Goal: Task Accomplishment & Management: Complete application form

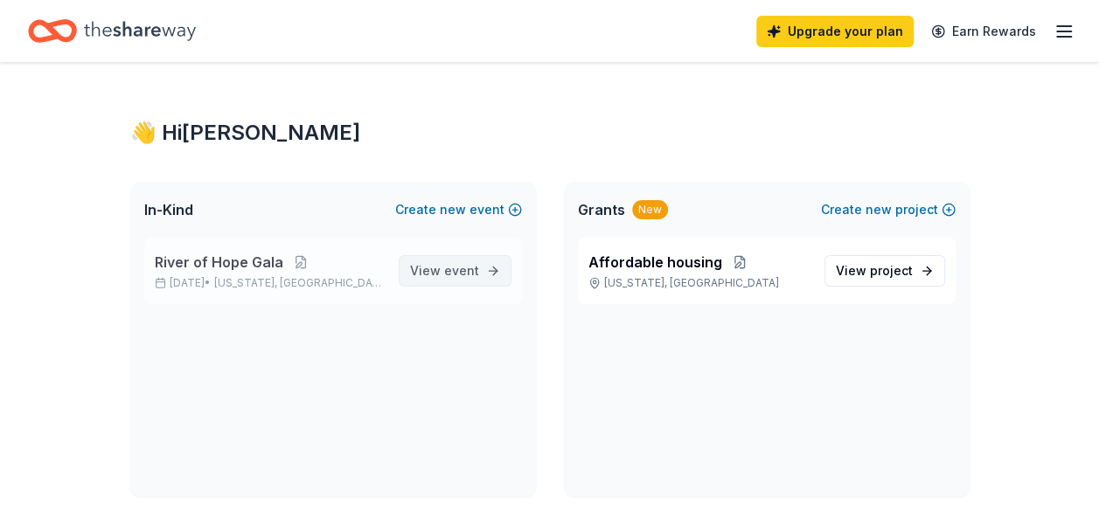
click at [440, 278] on span "View event" at bounding box center [444, 270] width 69 height 21
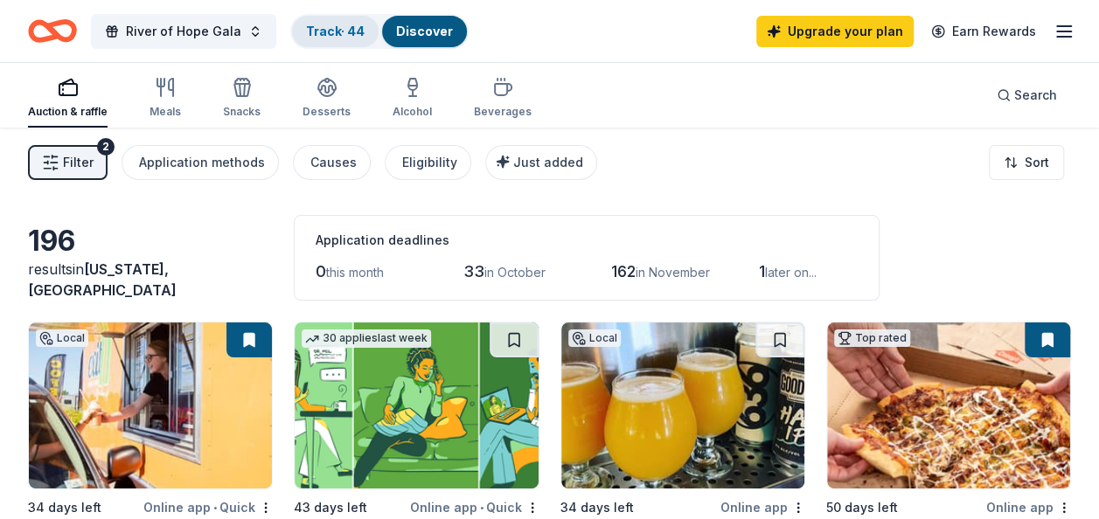
click at [332, 31] on link "Track · 44" at bounding box center [335, 31] width 59 height 15
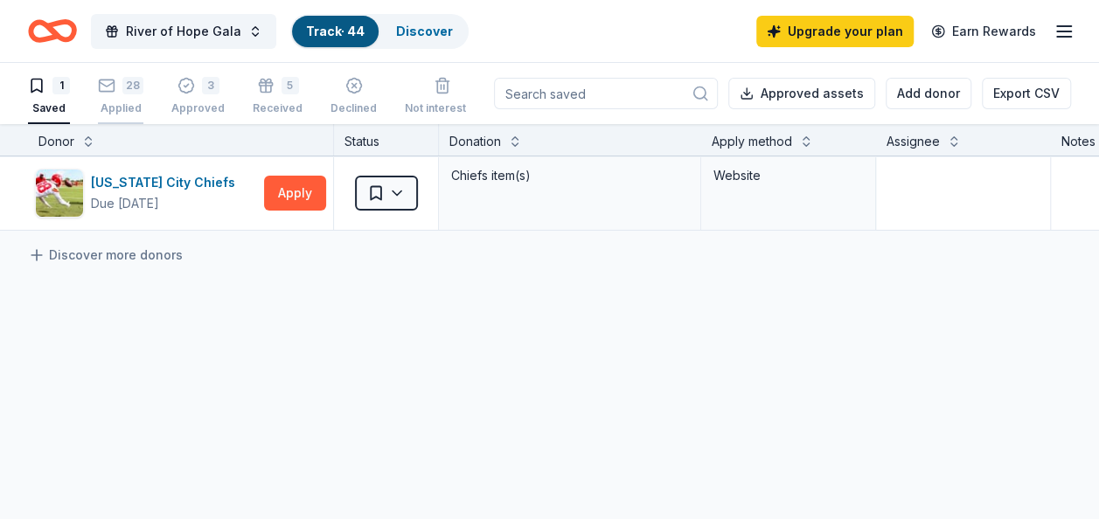
click at [112, 90] on rect "button" at bounding box center [107, 85] width 15 height 11
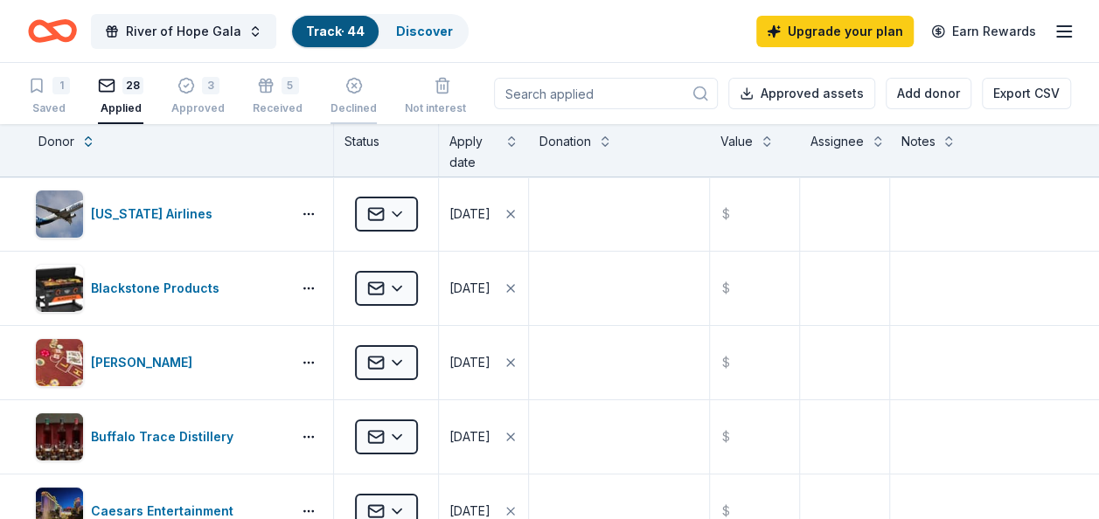
click at [350, 101] on div "Declined" at bounding box center [353, 108] width 46 height 14
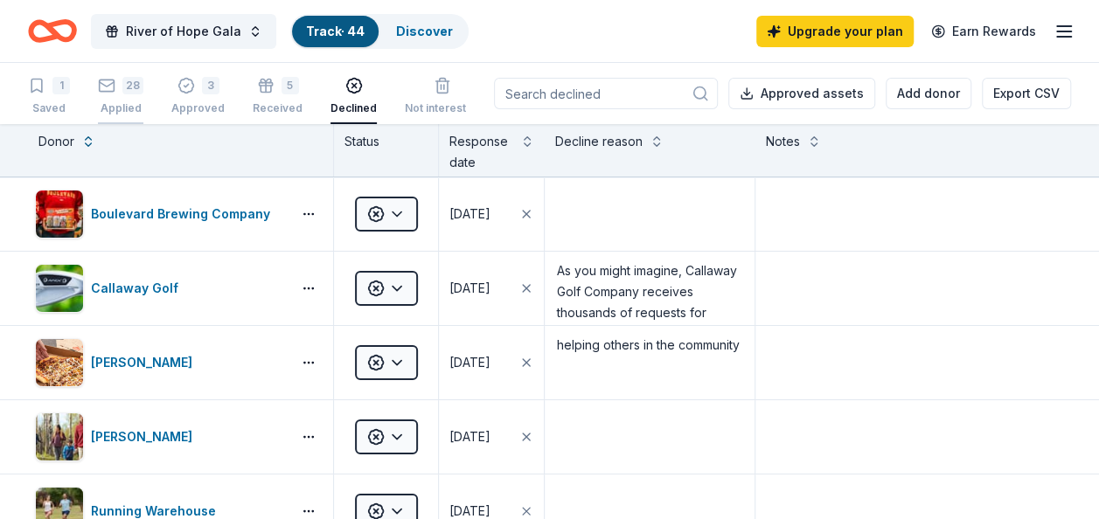
click at [133, 98] on div "28 Applied" at bounding box center [120, 96] width 45 height 38
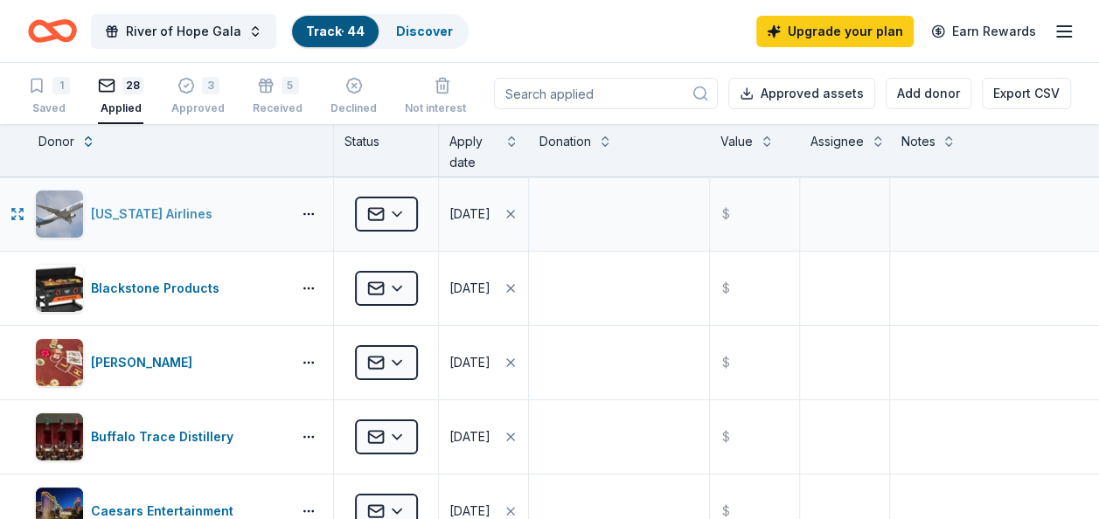
click at [134, 212] on div "Alaska Airlines" at bounding box center [155, 214] width 128 height 21
click at [400, 215] on html "River of Hope Gala Track · 44 Discover Upgrade your plan Earn Rewards 1 Saved 2…" at bounding box center [549, 259] width 1099 height 519
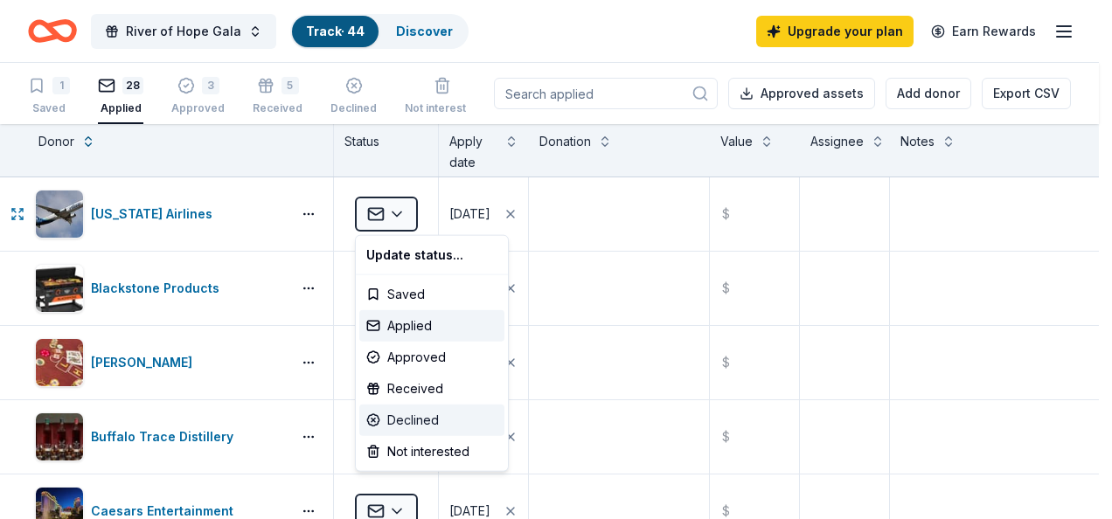
click at [392, 418] on div "Declined" at bounding box center [431, 420] width 145 height 31
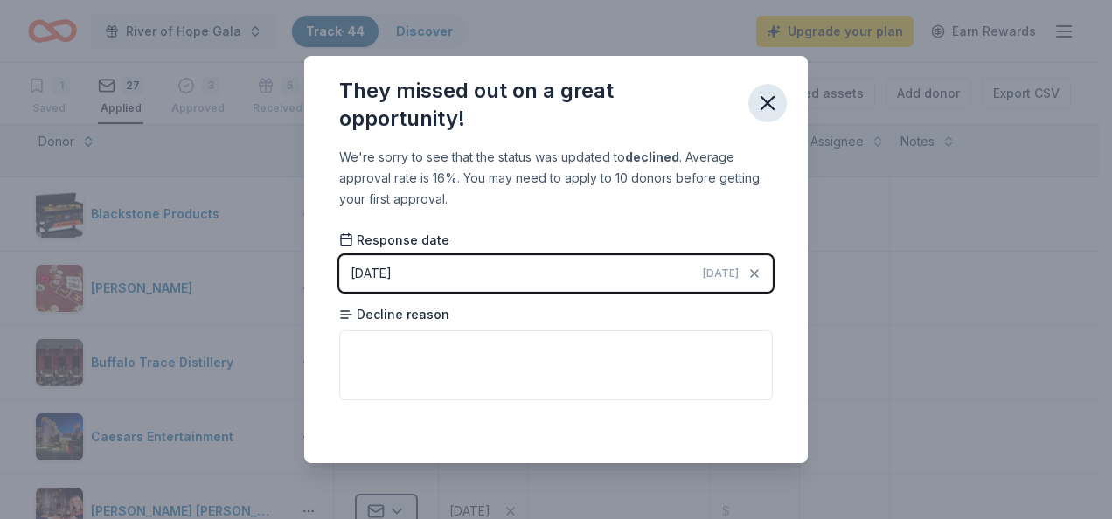
click at [774, 101] on icon "button" at bounding box center [767, 103] width 24 height 24
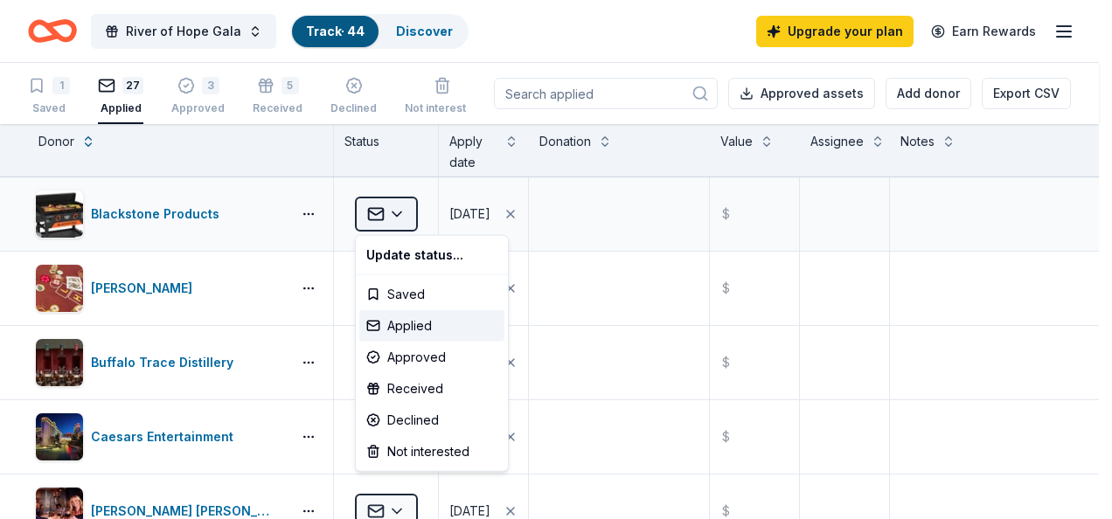
click at [406, 210] on html "River of Hope Gala Track · 44 Discover Upgrade your plan Earn Rewards 1 Saved 2…" at bounding box center [556, 259] width 1112 height 519
click at [401, 428] on div "Declined" at bounding box center [431, 420] width 145 height 31
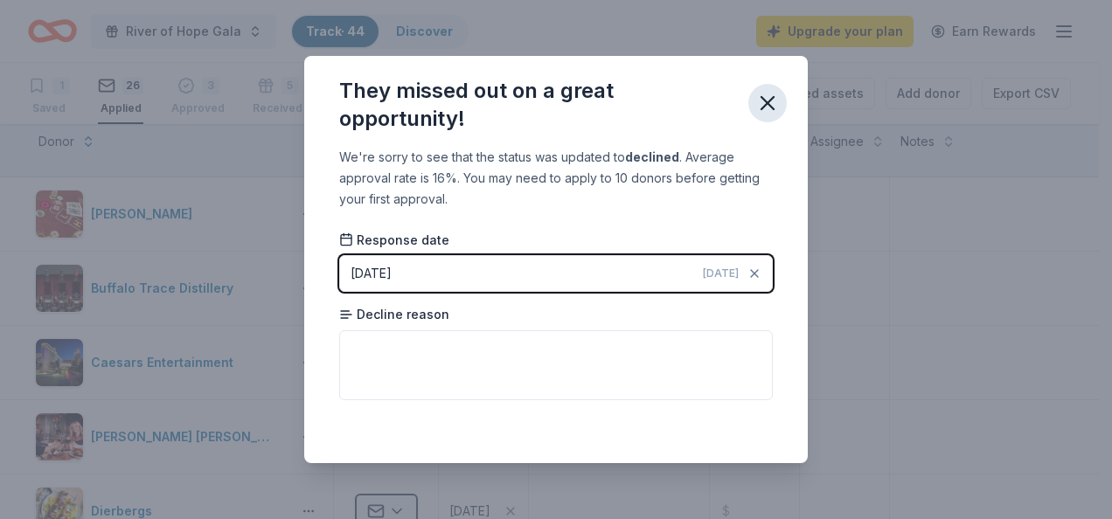
click at [761, 95] on icon "button" at bounding box center [767, 103] width 24 height 24
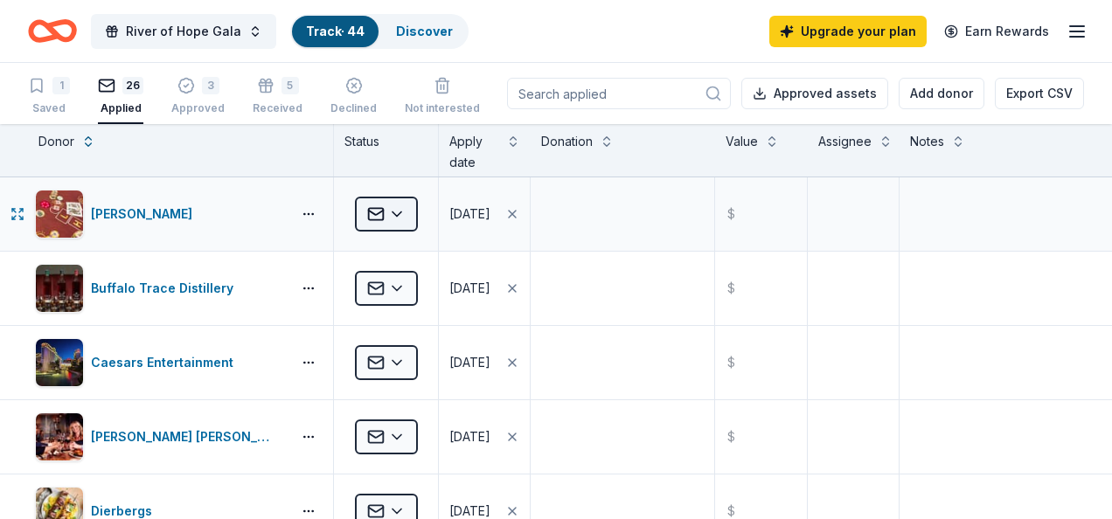
click at [401, 214] on html "River of Hope Gala Track · 44 Discover Upgrade your plan Earn Rewards 1 Saved 2…" at bounding box center [556, 259] width 1112 height 519
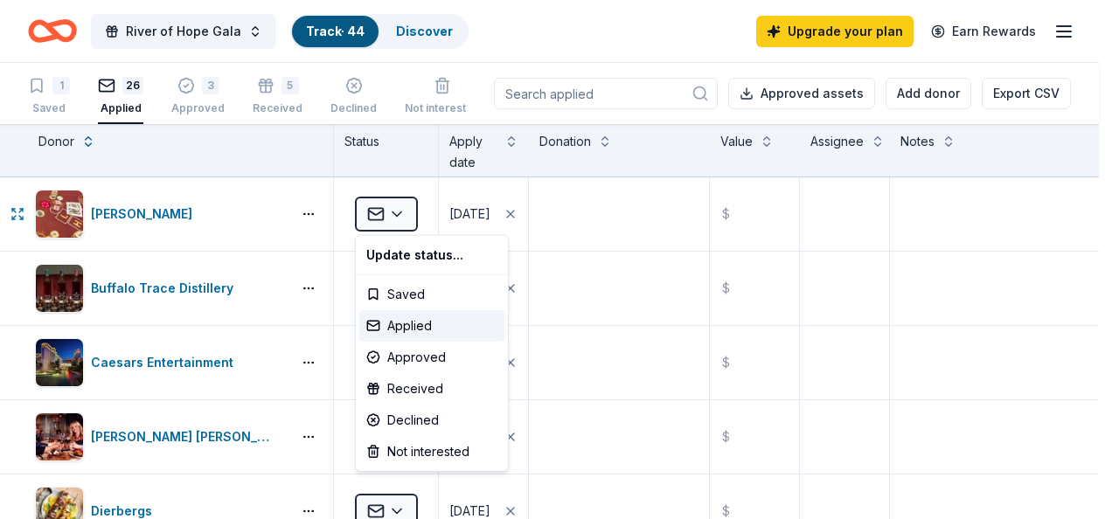
click at [149, 214] on html "River of Hope Gala Track · 44 Discover Upgrade your plan Earn Rewards 1 Saved 2…" at bounding box center [556, 259] width 1112 height 519
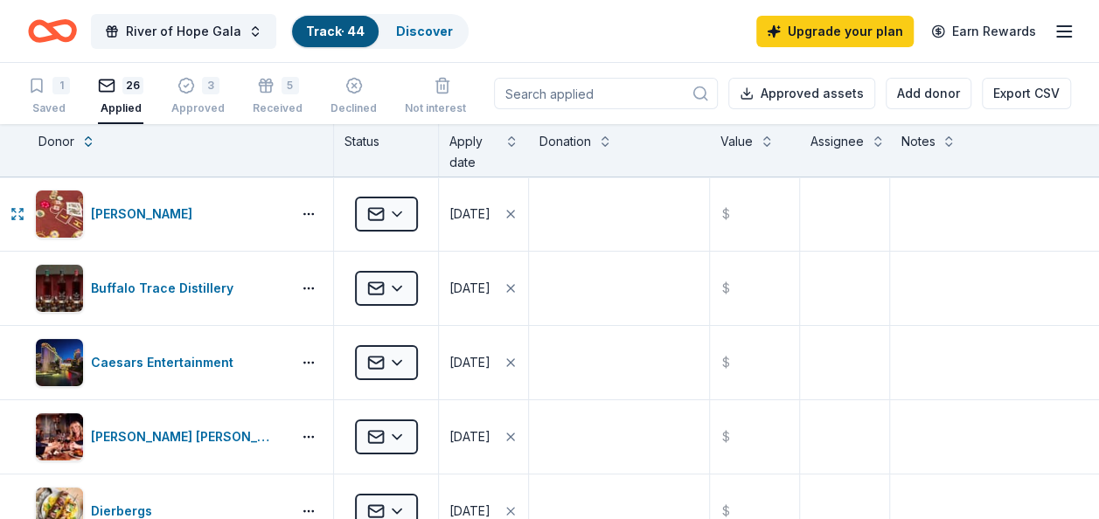
click at [149, 214] on div "[PERSON_NAME]" at bounding box center [145, 214] width 108 height 21
click at [144, 285] on div "Buffalo Trace Distillery" at bounding box center [165, 288] width 149 height 21
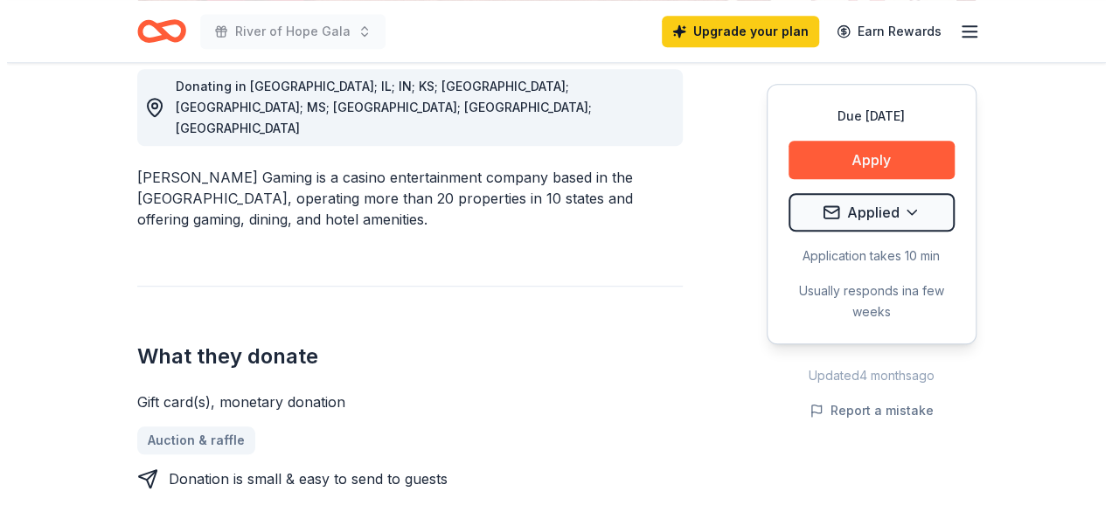
scroll to position [573, 0]
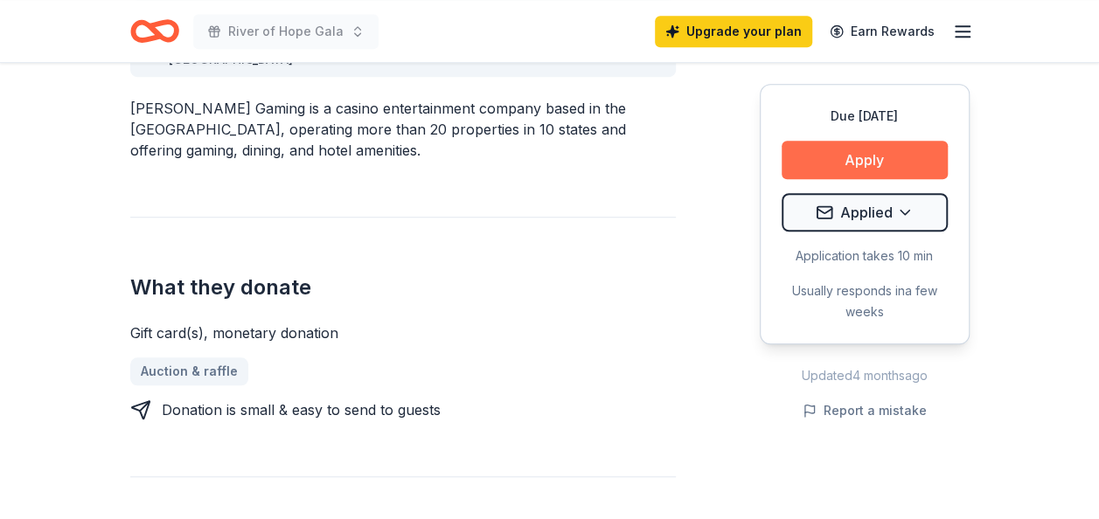
click at [892, 161] on button "Apply" at bounding box center [864, 160] width 166 height 38
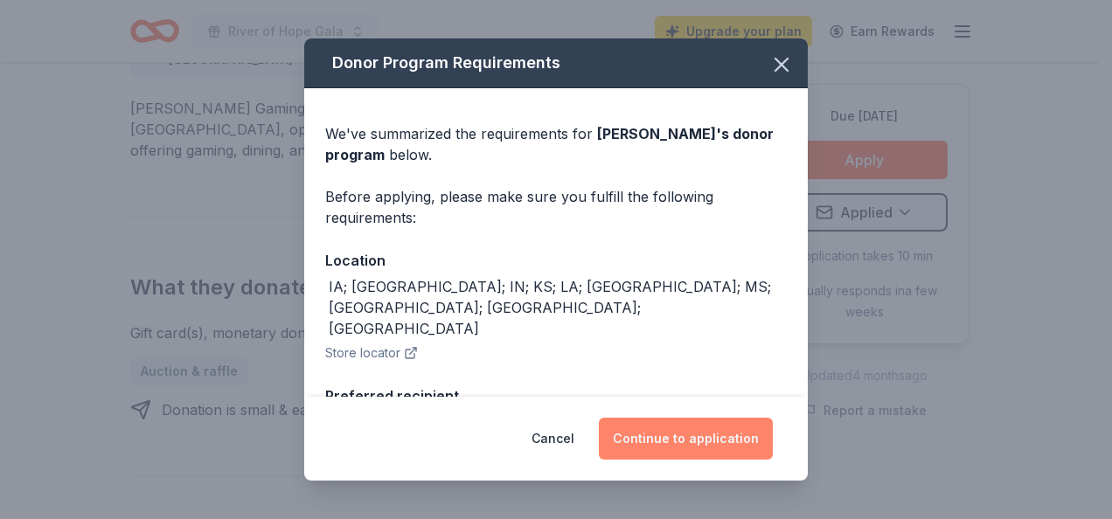
click at [657, 439] on button "Continue to application" at bounding box center [686, 439] width 174 height 42
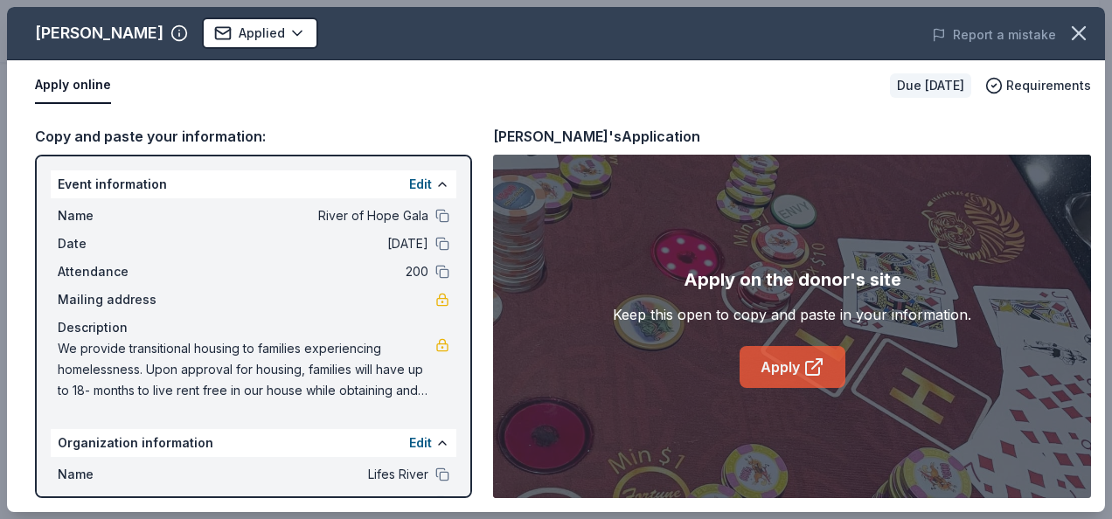
click at [797, 351] on link "Apply" at bounding box center [792, 367] width 106 height 42
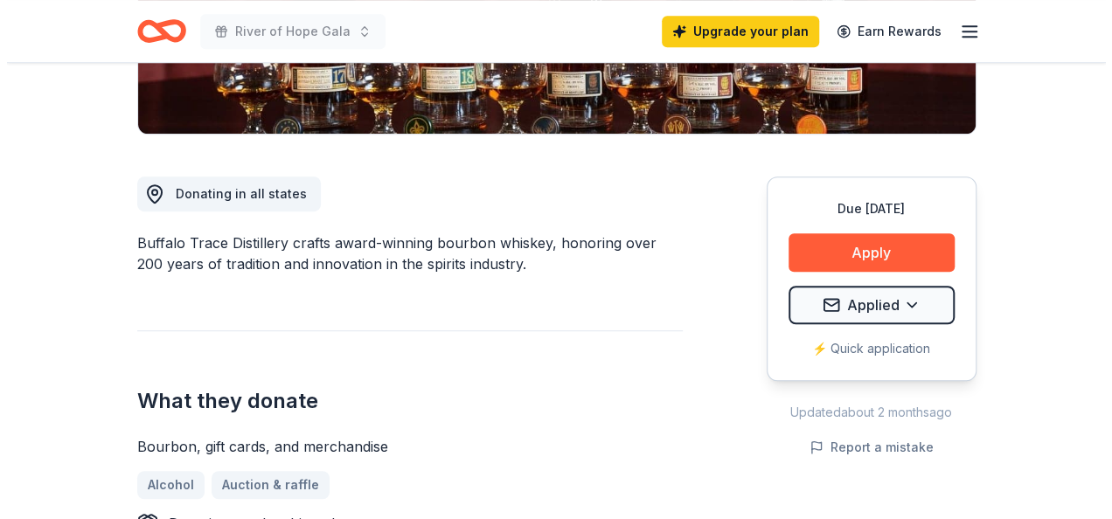
scroll to position [416, 0]
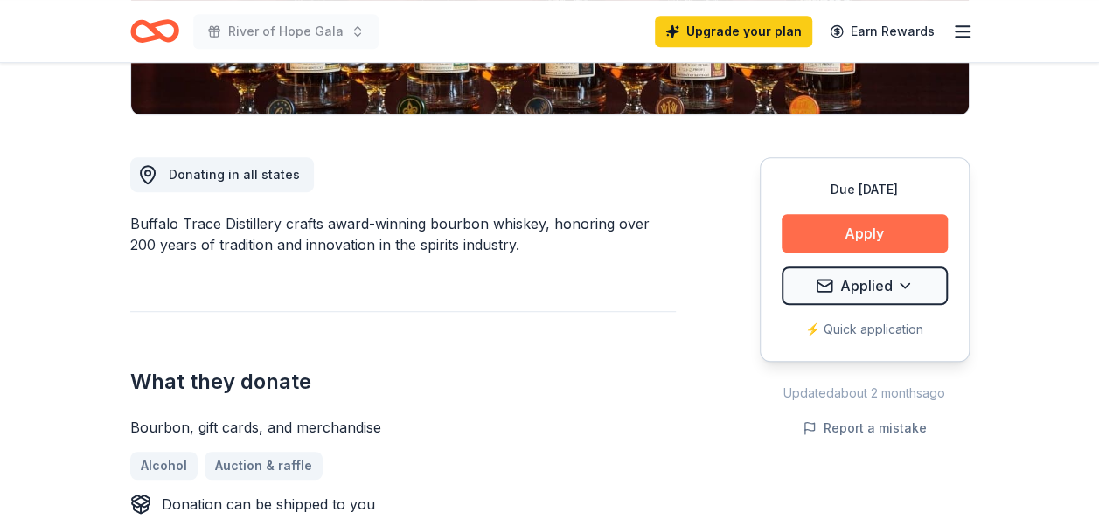
click at [881, 238] on button "Apply" at bounding box center [864, 233] width 166 height 38
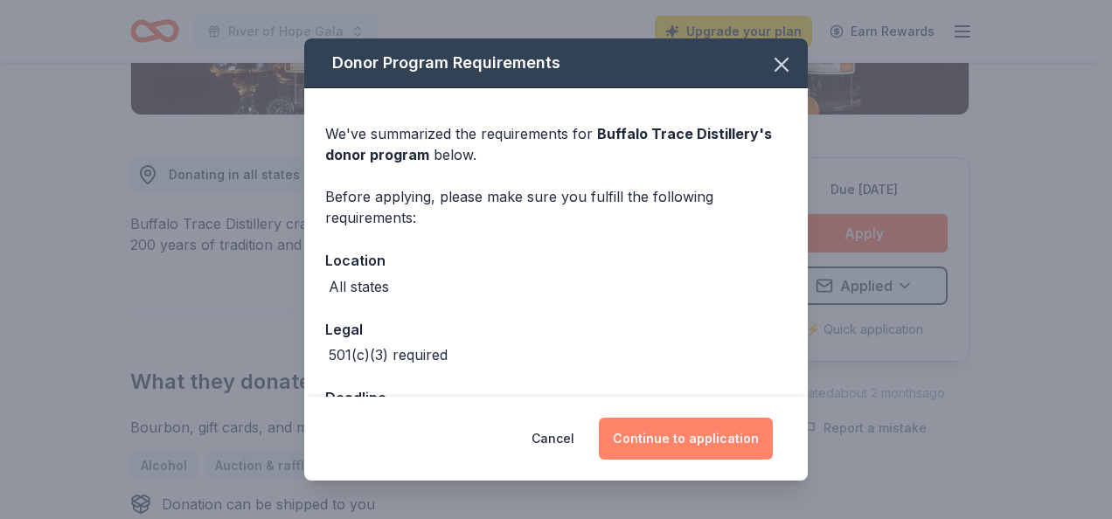
click at [669, 433] on button "Continue to application" at bounding box center [686, 439] width 174 height 42
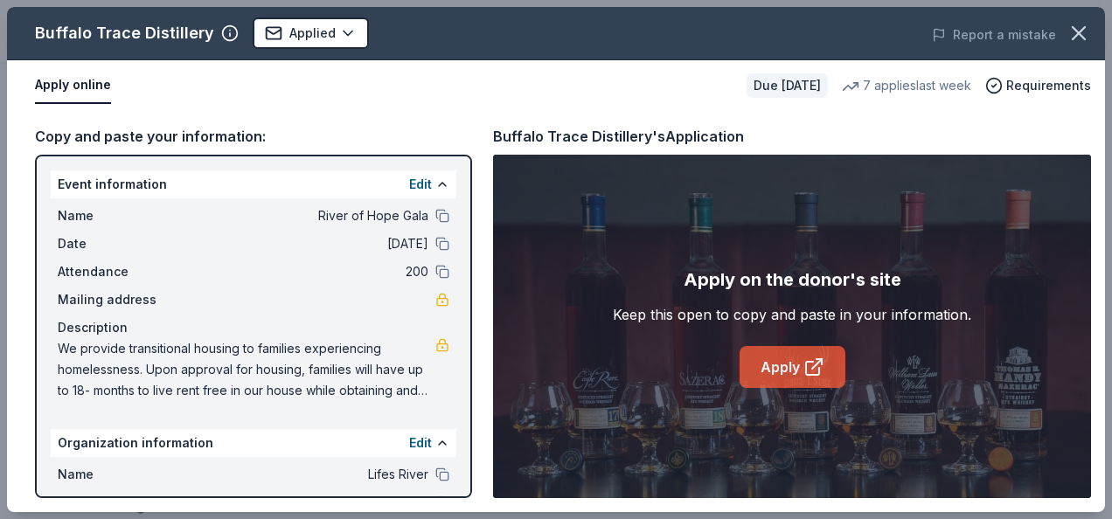
click at [755, 374] on link "Apply" at bounding box center [792, 367] width 106 height 42
